Goal: Task Accomplishment & Management: Manage account settings

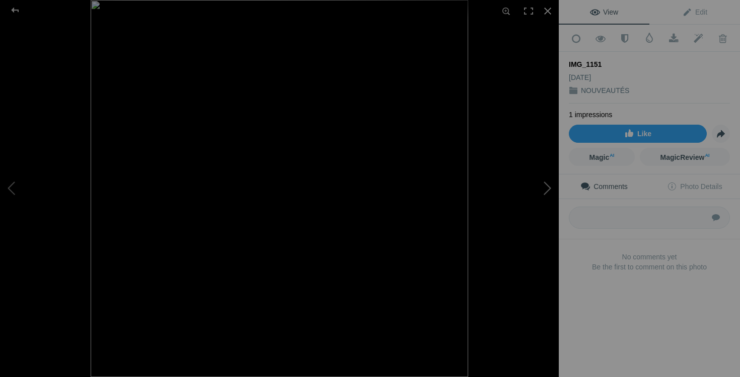
click at [549, 189] on button at bounding box center [520, 189] width 75 height 136
click at [545, 12] on div at bounding box center [547, 11] width 22 height 22
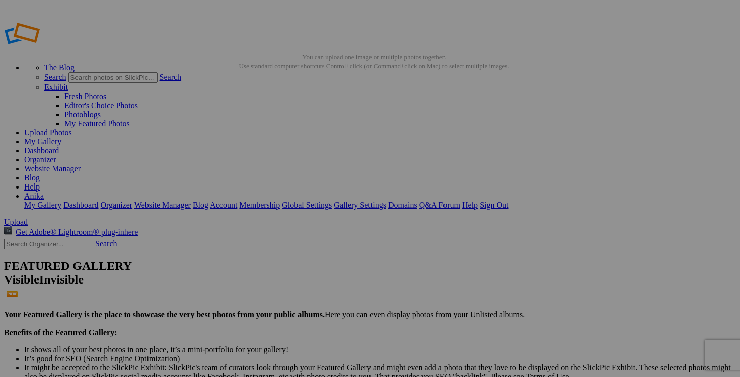
drag, startPoint x: 512, startPoint y: 196, endPoint x: 591, endPoint y: 192, distance: 79.1
drag, startPoint x: 541, startPoint y: 195, endPoint x: 506, endPoint y: 194, distance: 34.7
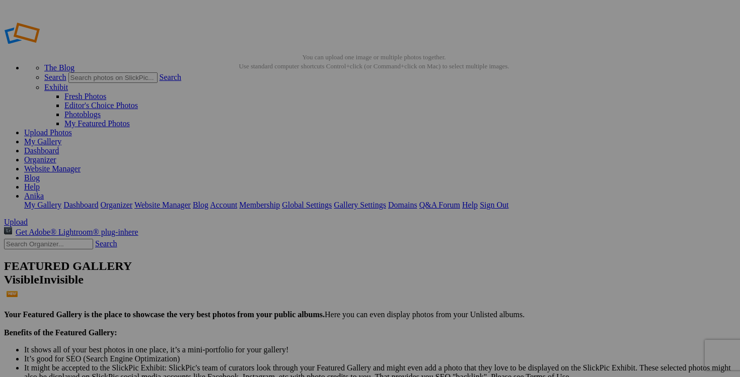
type input "chandail TRICOTTO large 25$(comme neuf)"
drag, startPoint x: 298, startPoint y: 195, endPoint x: 252, endPoint y: 194, distance: 46.8
paste input "chandail TRICOTTO large"
type input "chandail TRICOTTO large"
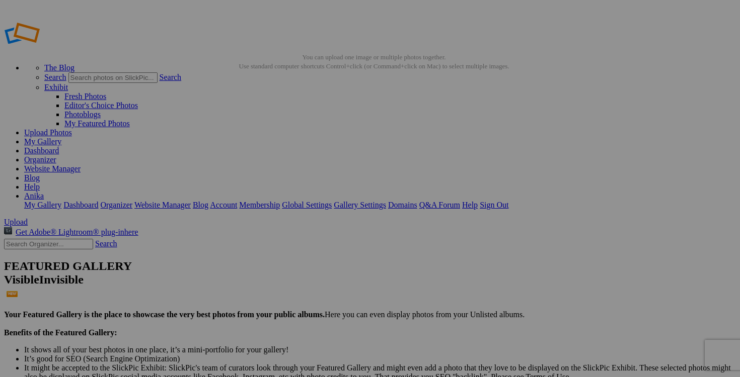
scroll to position [0, 35]
drag, startPoint x: 512, startPoint y: 197, endPoint x: 596, endPoint y: 194, distance: 84.1
drag, startPoint x: 389, startPoint y: 197, endPoint x: 349, endPoint y: 195, distance: 39.8
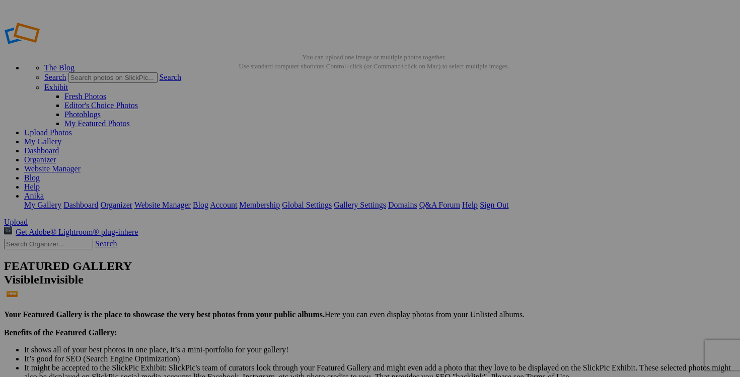
paste input "chandail TRICOTTO large 25$(comme neuf)"
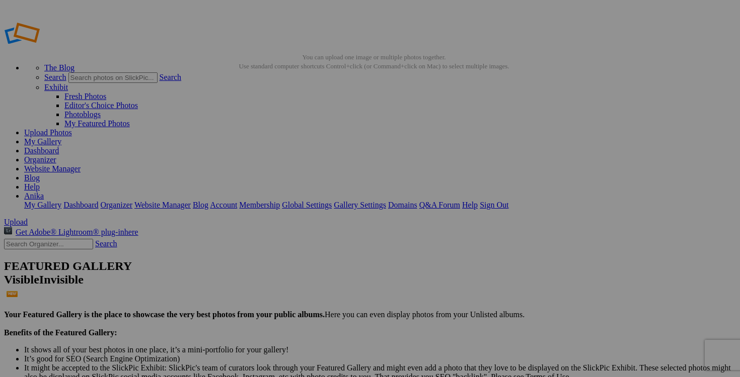
type input "chandail TRICOTTO large 25$(comme neuf)"
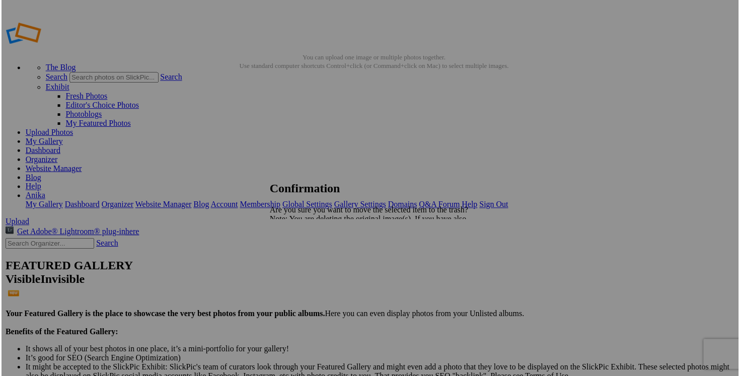
scroll to position [0, 0]
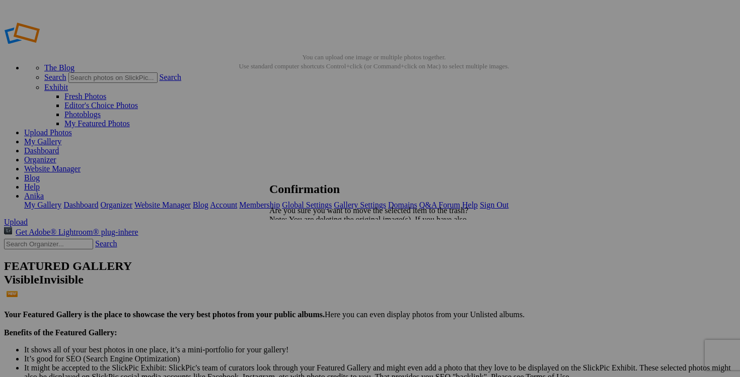
click at [303, 256] on link "Yes" at bounding box center [297, 255] width 12 height 9
click at [303, 257] on span "Yes" at bounding box center [297, 255] width 12 height 9
